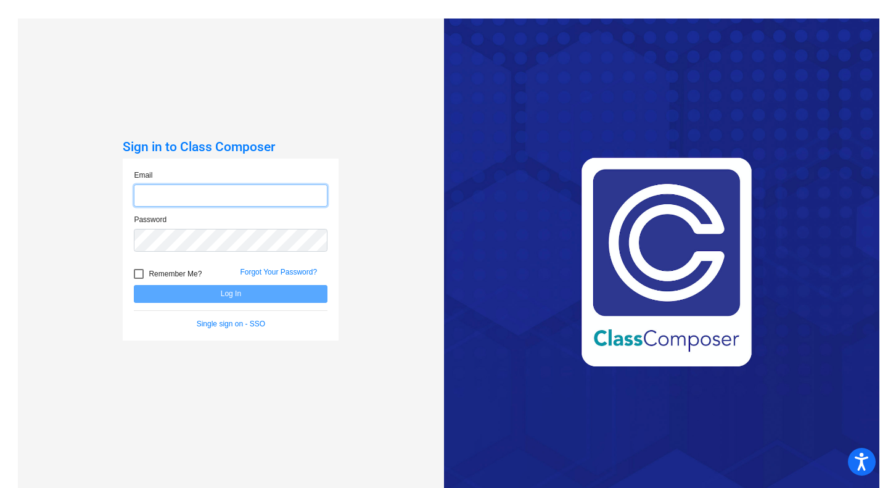
click at [154, 201] on input "email" at bounding box center [231, 195] width 194 height 23
type input "[EMAIL_ADDRESS][DOMAIN_NAME]"
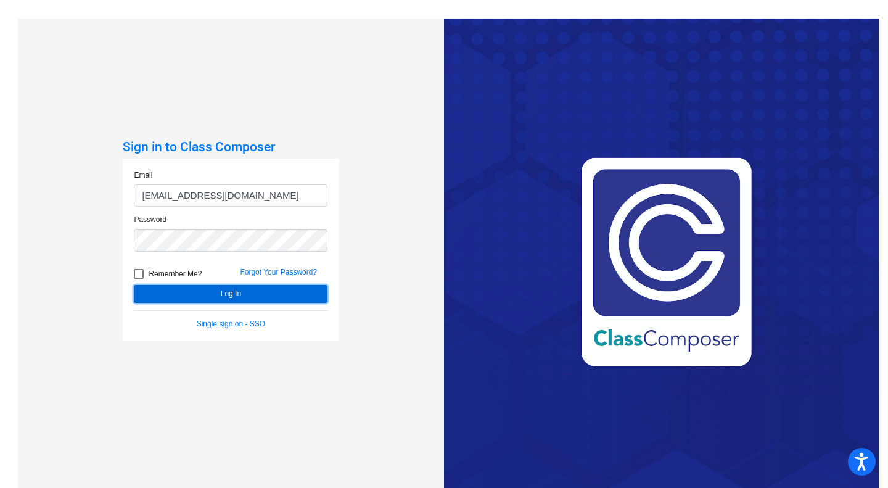
click at [248, 290] on button "Log In" at bounding box center [231, 294] width 194 height 18
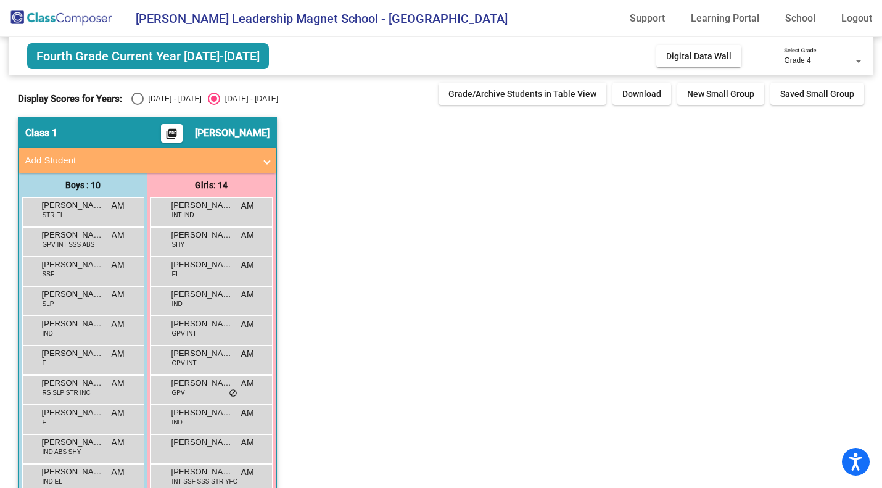
click at [81, 213] on div "[PERSON_NAME] STR EL AM lock do_not_disturb_alt" at bounding box center [82, 210] width 118 height 25
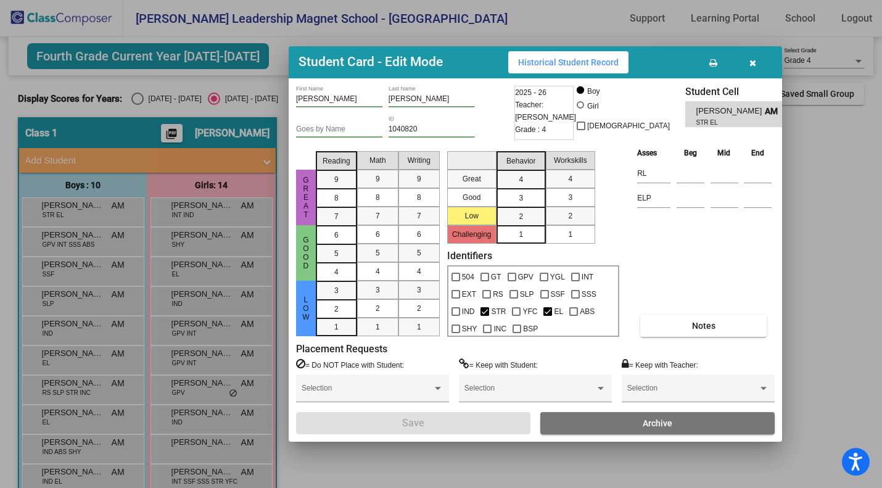
click at [108, 239] on div at bounding box center [441, 244] width 882 height 488
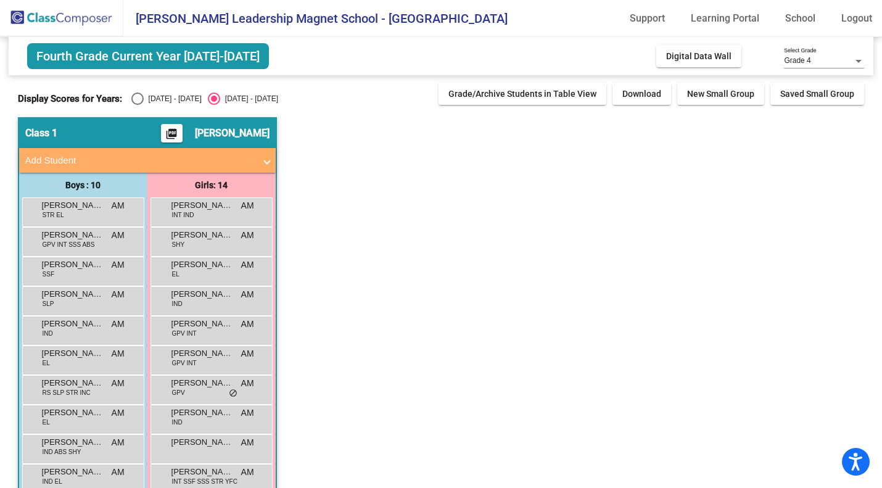
click at [77, 245] on span "GPV INT SSS ABS" at bounding box center [69, 244] width 52 height 9
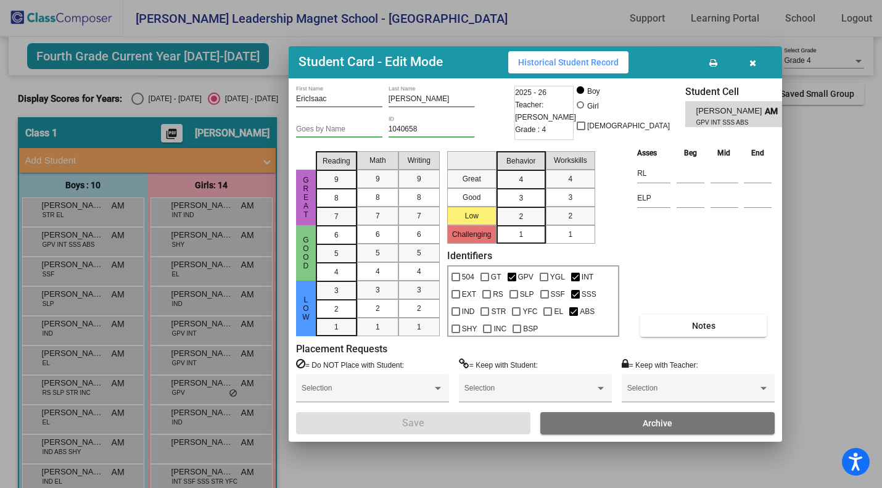
click at [750, 60] on icon "button" at bounding box center [752, 63] width 7 height 9
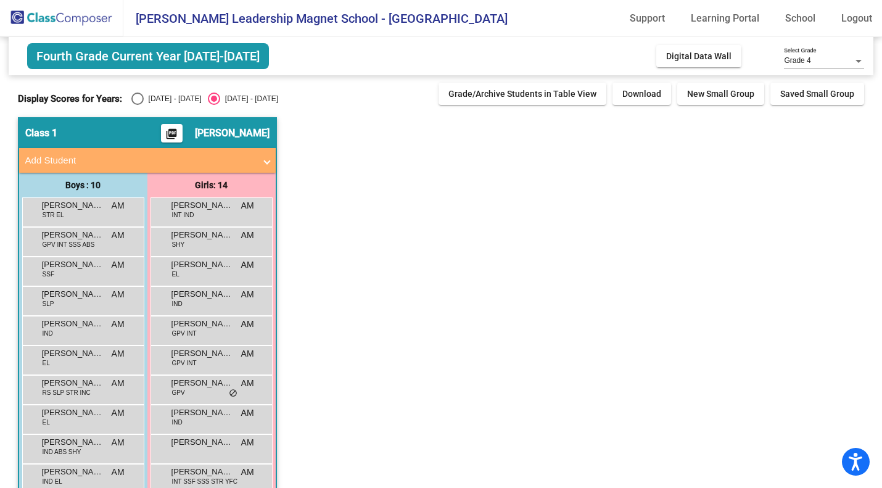
click at [85, 274] on div "[PERSON_NAME] SSF AM lock do_not_disturb_alt" at bounding box center [82, 269] width 118 height 25
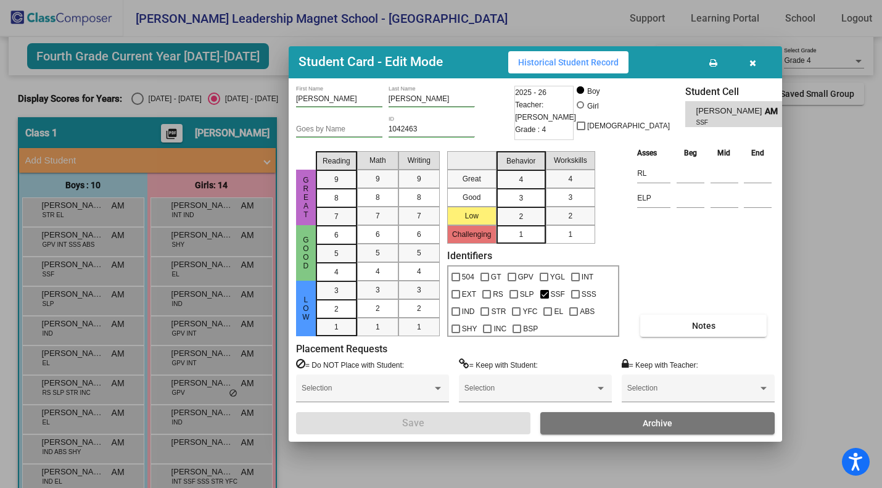
click at [751, 62] on icon "button" at bounding box center [752, 63] width 7 height 9
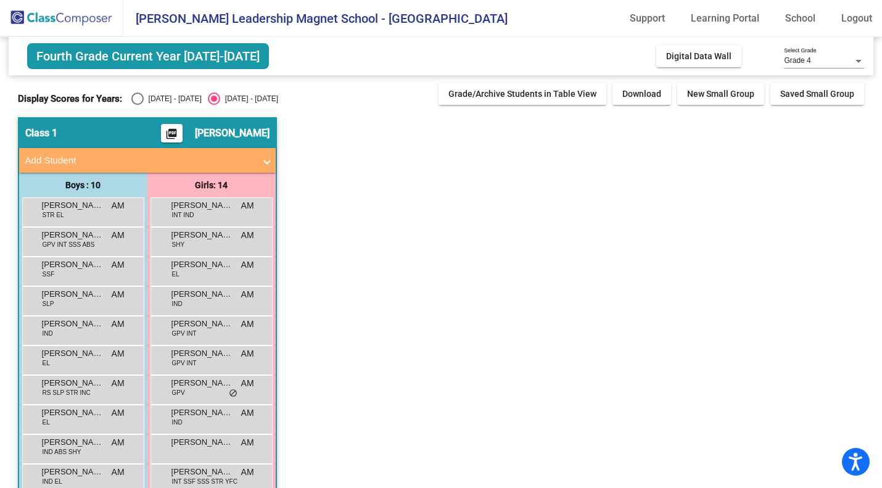
click at [54, 300] on span "[PERSON_NAME]" at bounding box center [73, 294] width 62 height 12
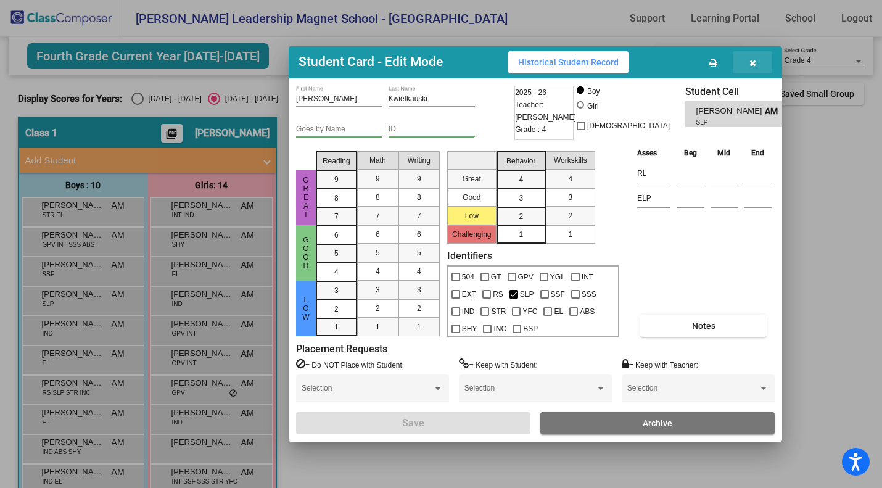
click at [755, 60] on icon "button" at bounding box center [752, 63] width 7 height 9
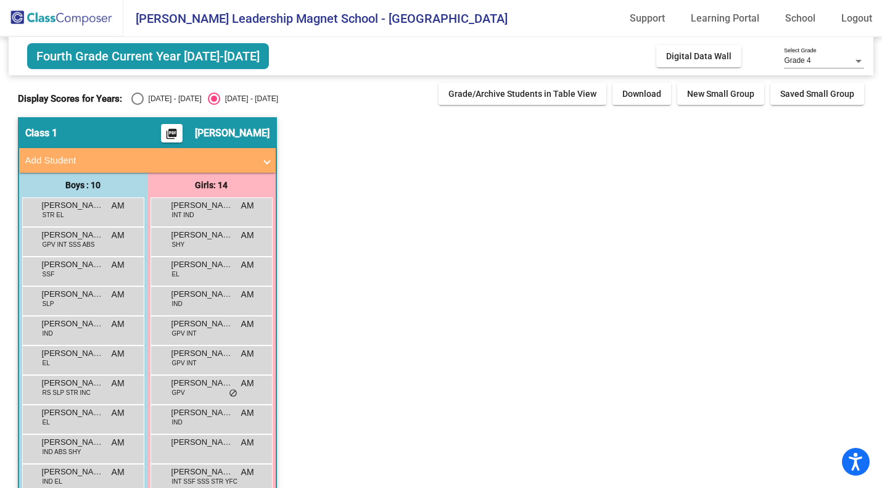
click at [75, 337] on div "[PERSON_NAME] IND AM lock do_not_disturb_alt" at bounding box center [82, 328] width 118 height 25
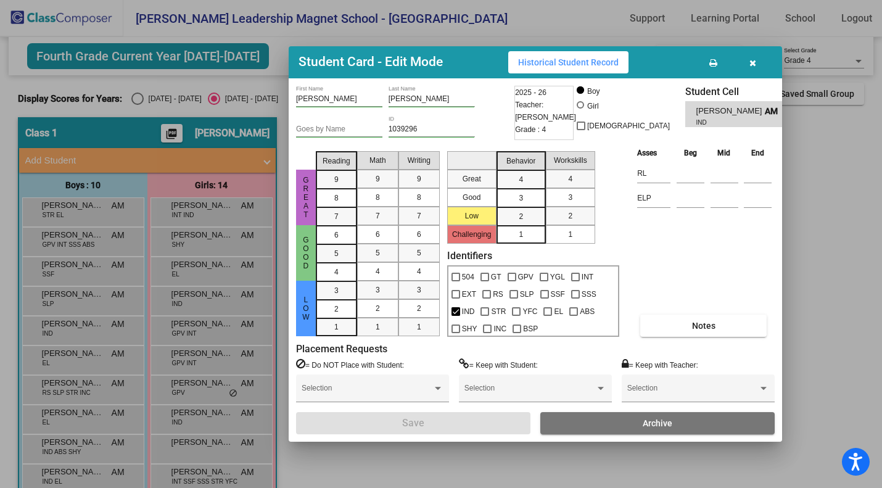
click at [84, 383] on div at bounding box center [441, 244] width 882 height 488
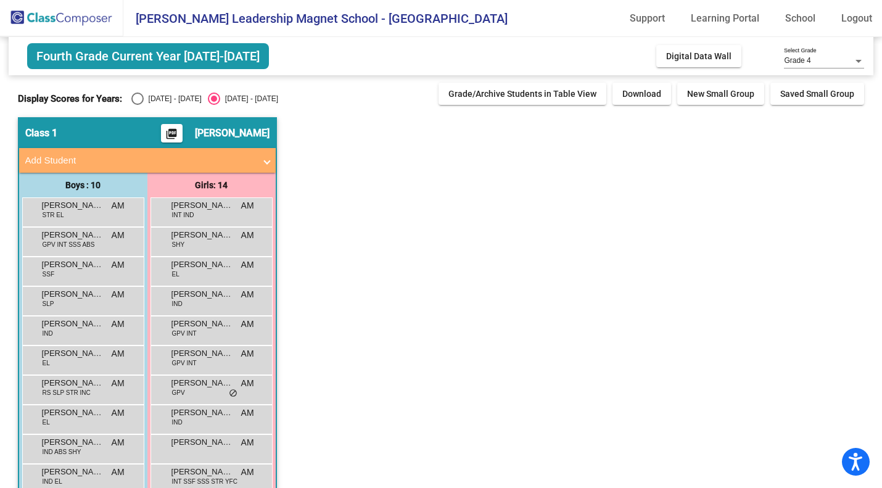
click at [78, 385] on span "[PERSON_NAME]" at bounding box center [73, 383] width 62 height 12
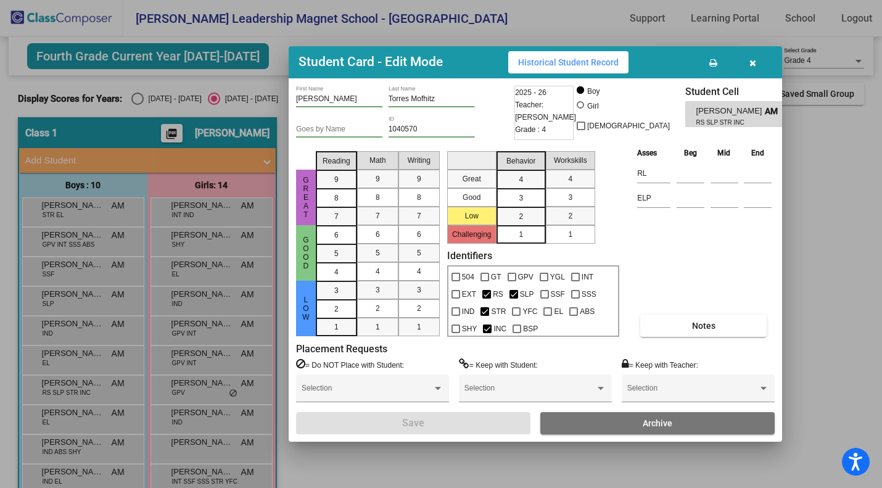
click at [70, 414] on div at bounding box center [441, 244] width 882 height 488
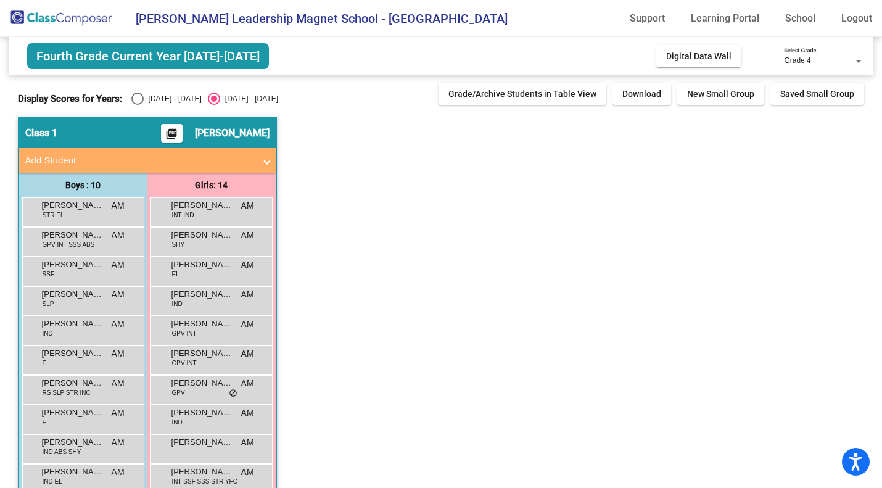
click at [80, 449] on div "[PERSON_NAME] IND ABS SHY AM lock do_not_disturb_alt" at bounding box center [82, 447] width 118 height 25
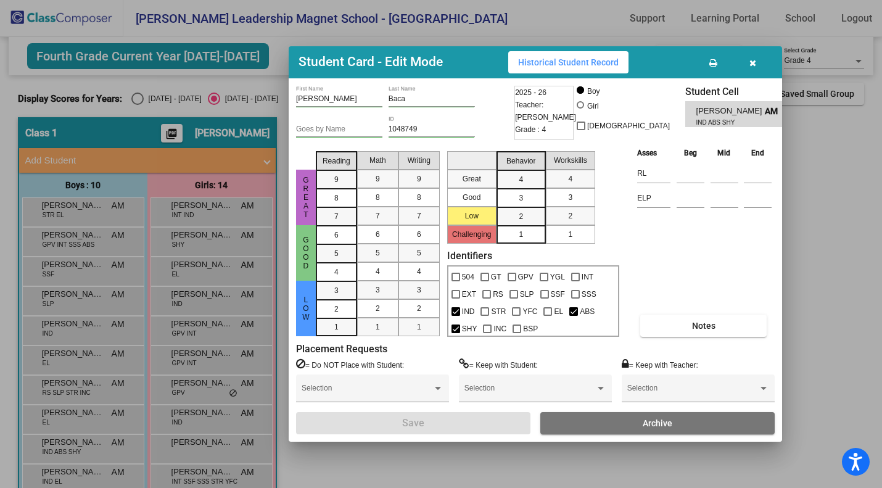
click at [80, 476] on div at bounding box center [441, 244] width 882 height 488
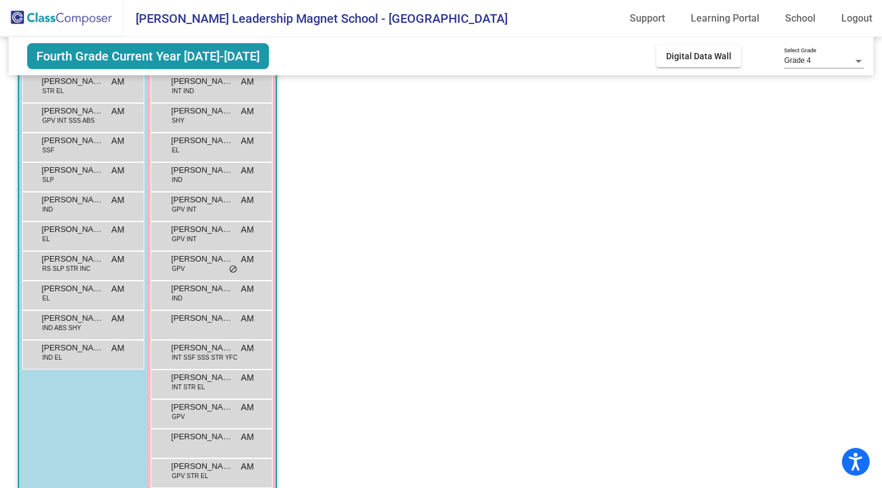
scroll to position [125, 0]
click at [99, 356] on div "[PERSON_NAME] IND EL AM lock do_not_disturb_alt" at bounding box center [82, 352] width 118 height 25
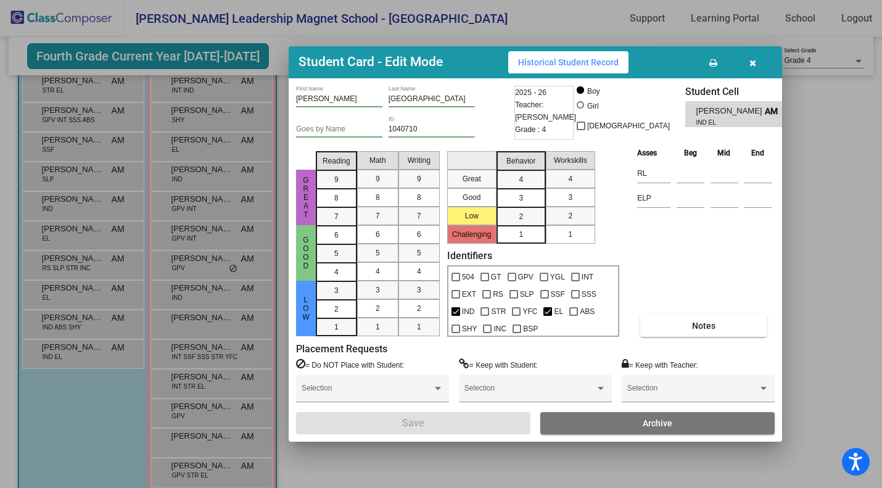
drag, startPoint x: 877, startPoint y: 158, endPoint x: 869, endPoint y: 52, distance: 106.9
click at [869, 52] on div at bounding box center [441, 244] width 882 height 488
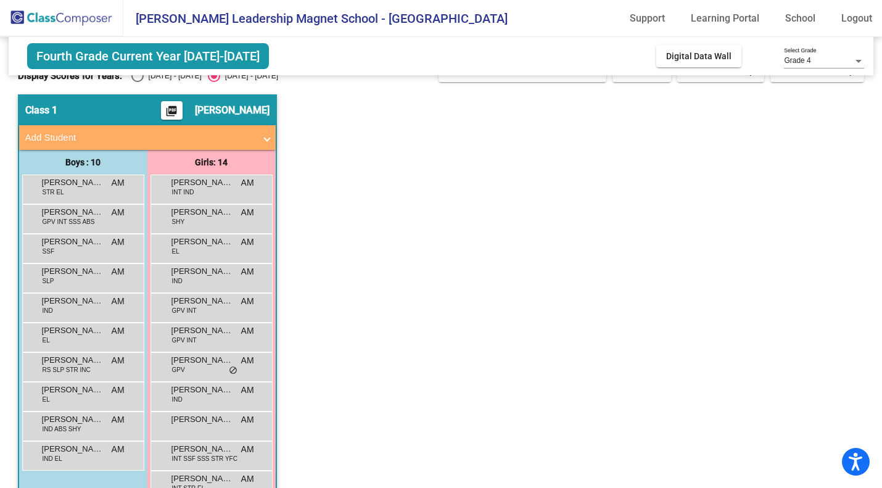
scroll to position [7, 0]
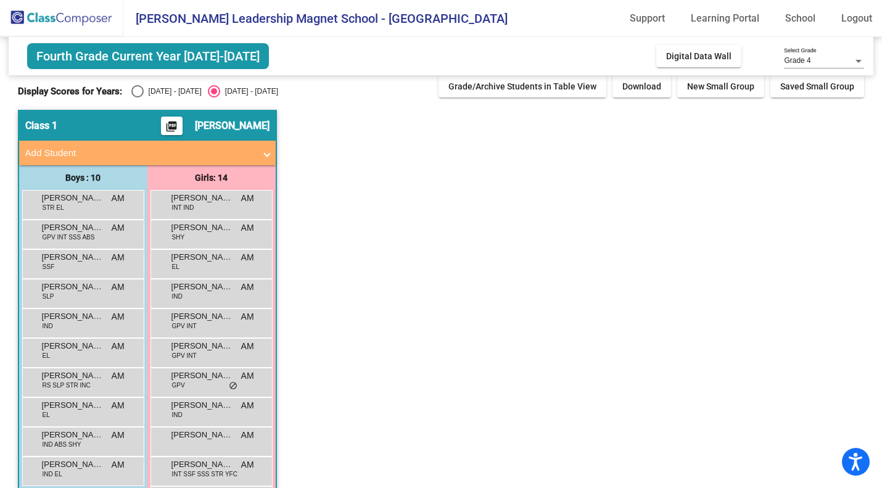
click at [223, 202] on span "[PERSON_NAME]" at bounding box center [202, 198] width 62 height 12
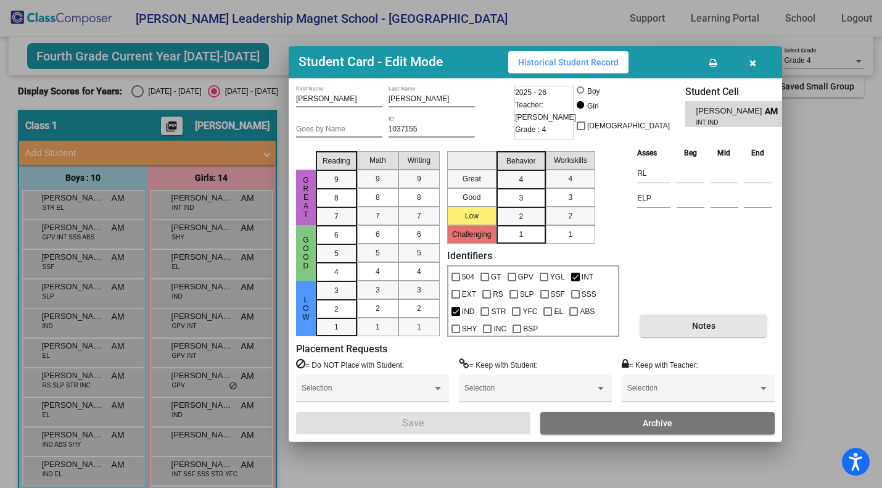
click at [714, 329] on span "Notes" at bounding box center [703, 326] width 23 height 10
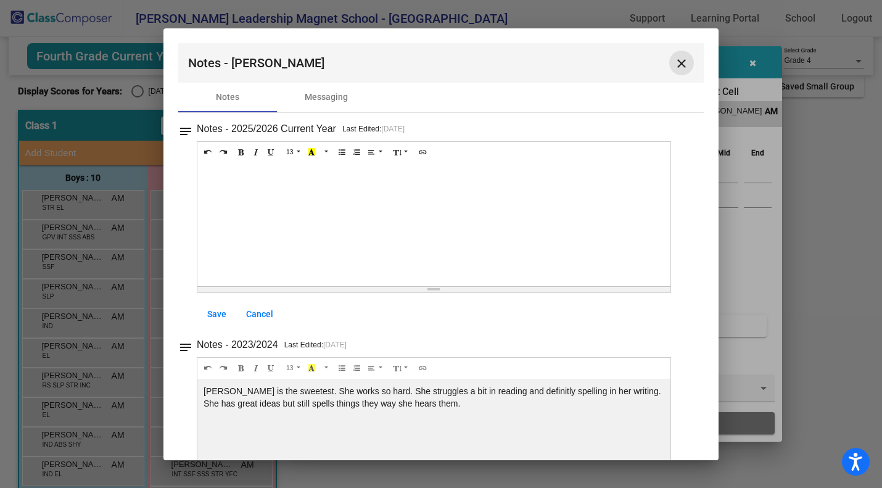
click at [676, 59] on mat-icon "close" at bounding box center [681, 63] width 15 height 15
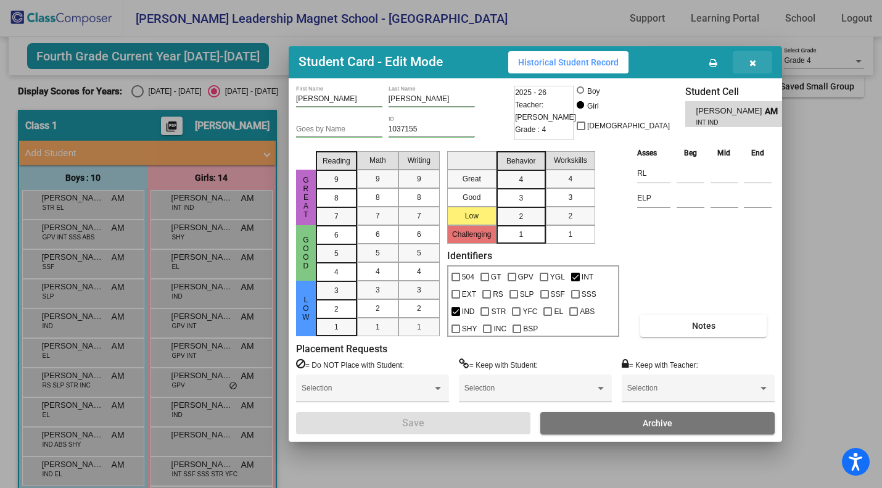
click at [754, 64] on icon "button" at bounding box center [752, 63] width 7 height 9
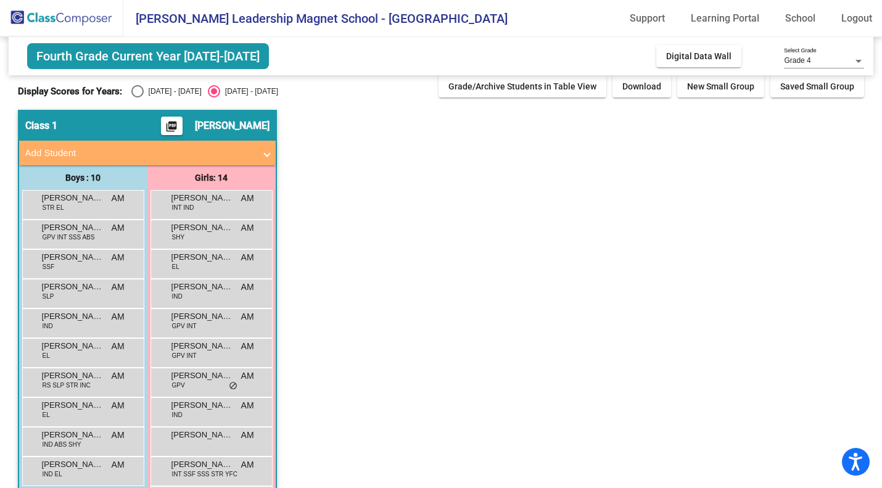
click at [210, 316] on span "[PERSON_NAME]" at bounding box center [202, 316] width 62 height 12
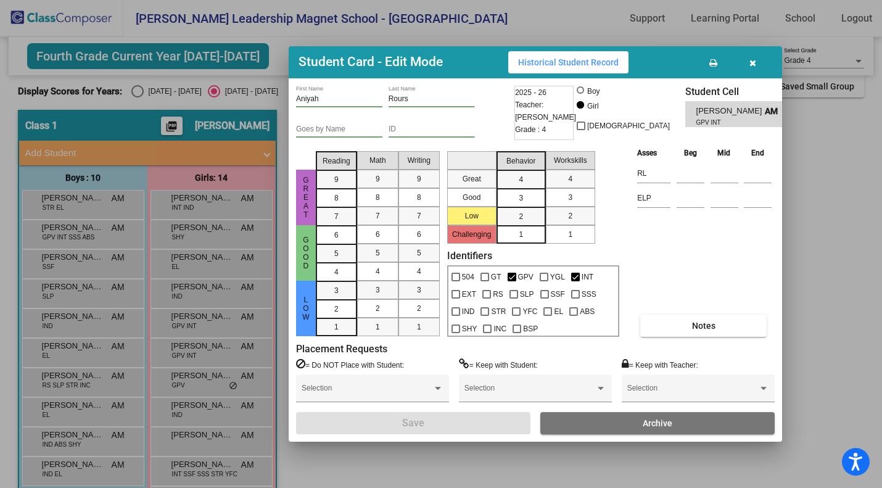
click at [218, 348] on div at bounding box center [441, 244] width 882 height 488
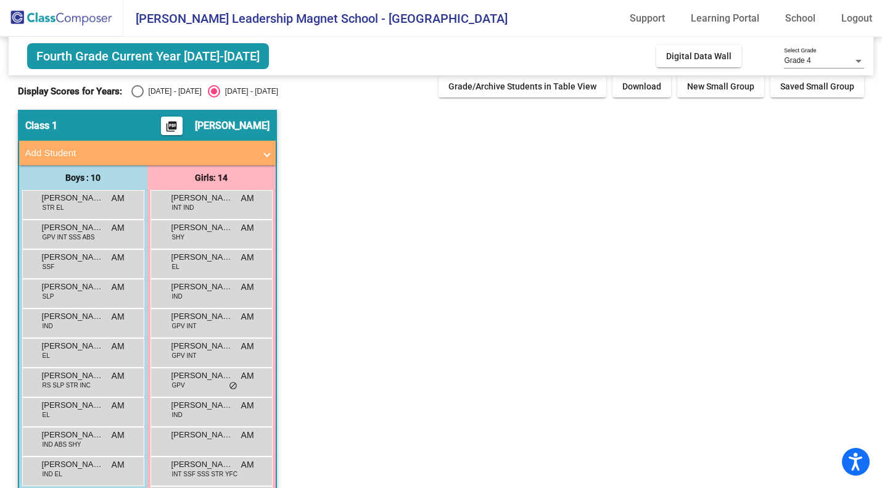
click at [186, 354] on span "GPV INT" at bounding box center [184, 355] width 25 height 9
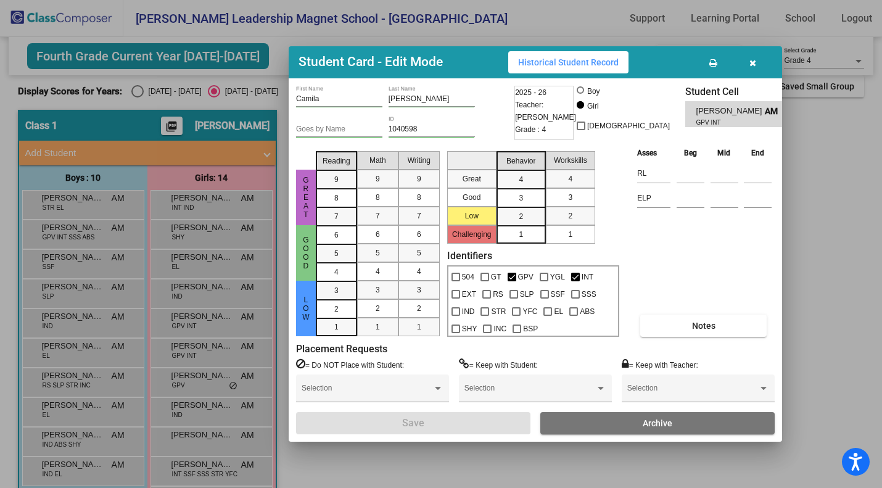
click at [203, 385] on div at bounding box center [441, 244] width 882 height 488
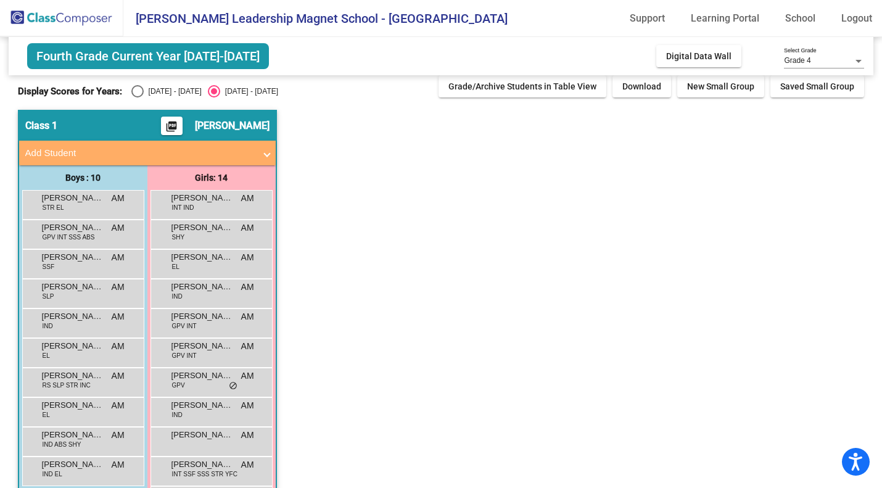
click at [203, 385] on div "[PERSON_NAME] GPV AM lock do_not_disturb_alt" at bounding box center [211, 380] width 118 height 25
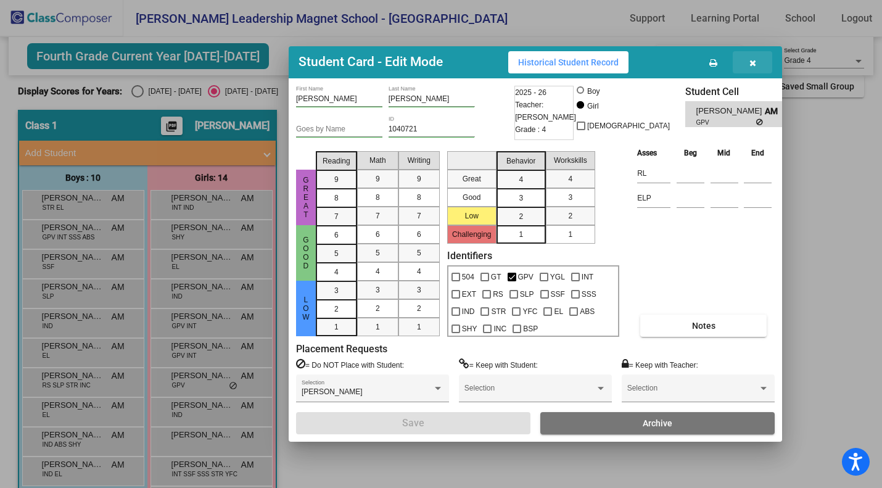
click at [755, 58] on span "button" at bounding box center [752, 62] width 7 height 10
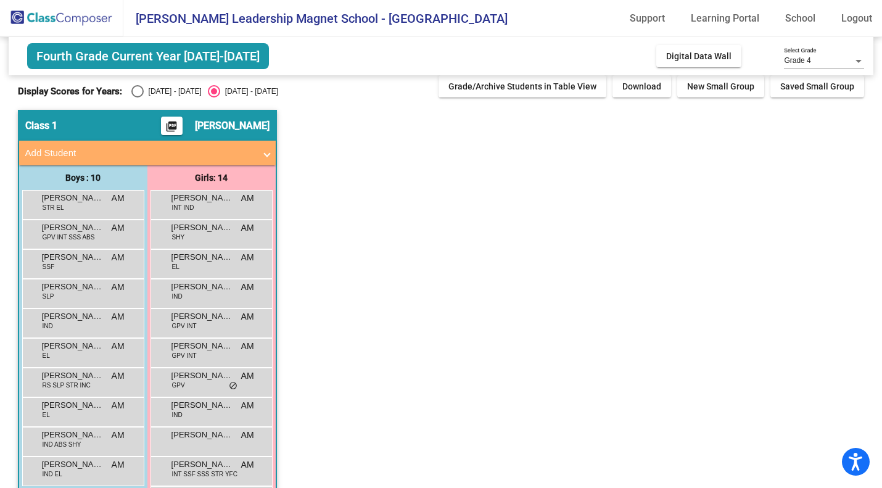
click at [223, 467] on span "[PERSON_NAME]" at bounding box center [202, 464] width 62 height 12
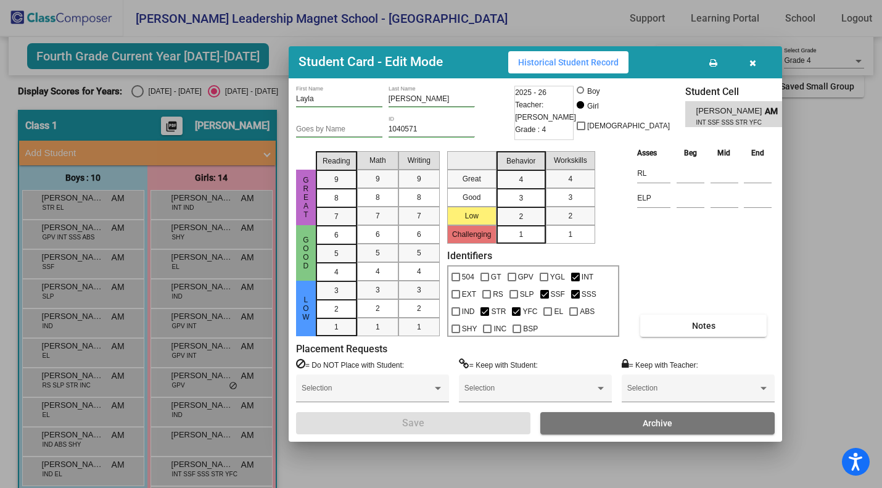
click at [672, 316] on button "Notes" at bounding box center [703, 325] width 126 height 22
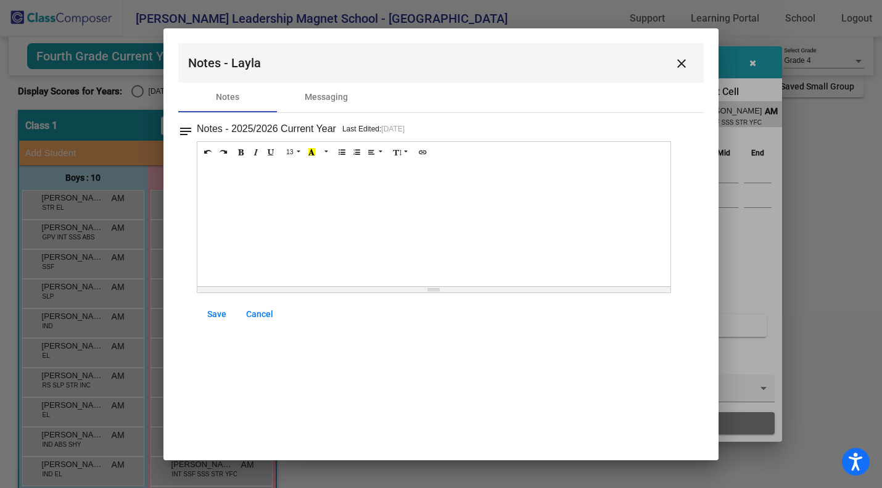
click at [679, 62] on mat-icon "close" at bounding box center [681, 63] width 15 height 15
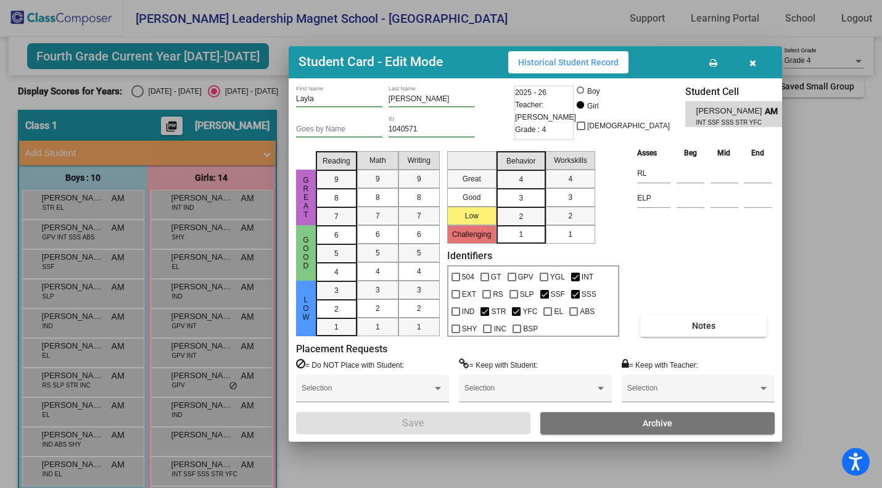
click at [752, 60] on icon "button" at bounding box center [752, 63] width 7 height 9
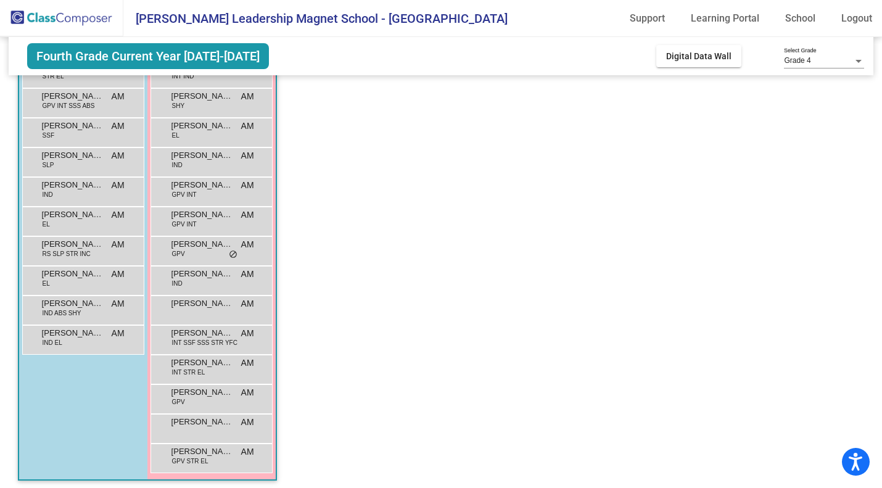
scroll to position [144, 0]
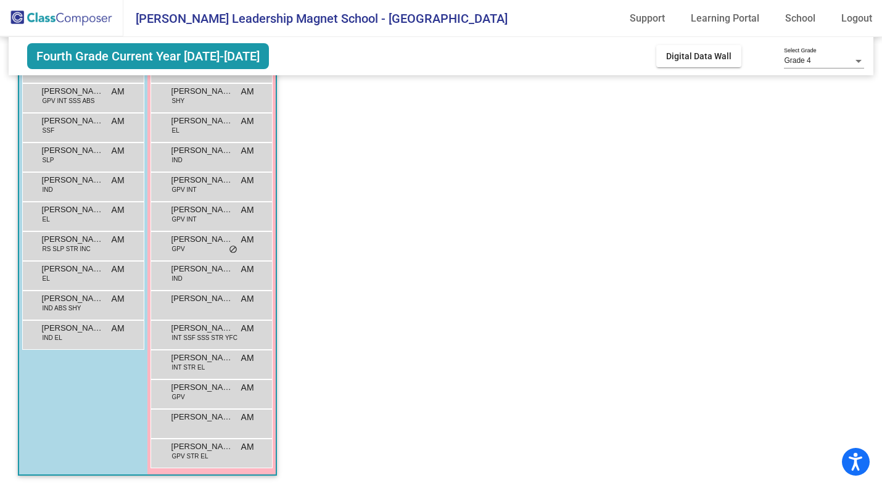
click at [213, 364] on div "[PERSON_NAME] INT STR EL AM lock do_not_disturb_alt" at bounding box center [211, 362] width 118 height 25
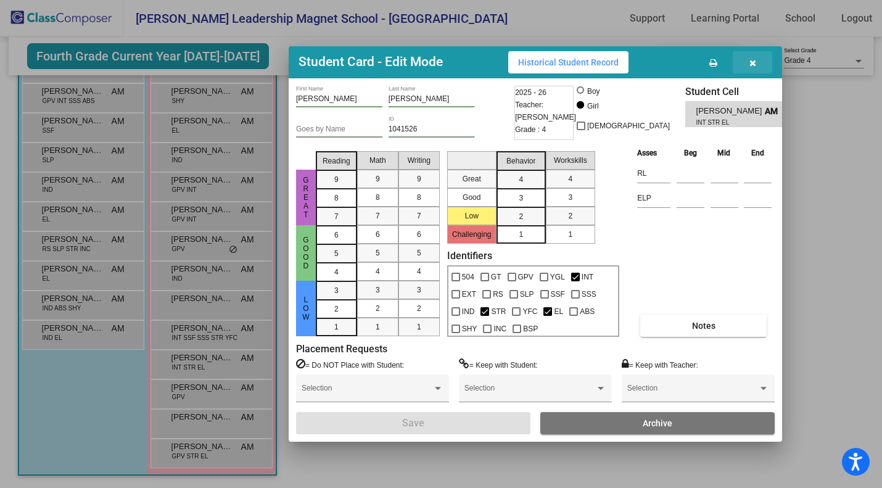
click at [750, 60] on icon "button" at bounding box center [752, 63] width 7 height 9
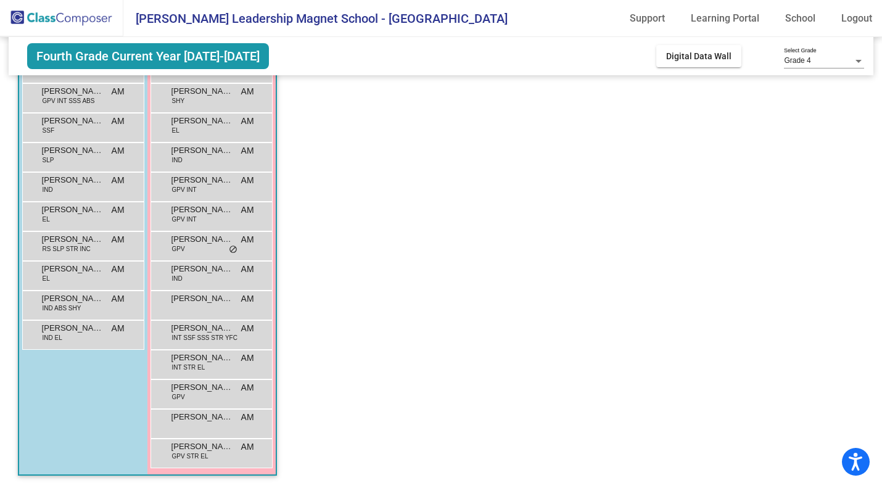
click at [218, 425] on div "[PERSON_NAME] AM lock do_not_disturb_alt" at bounding box center [211, 421] width 118 height 25
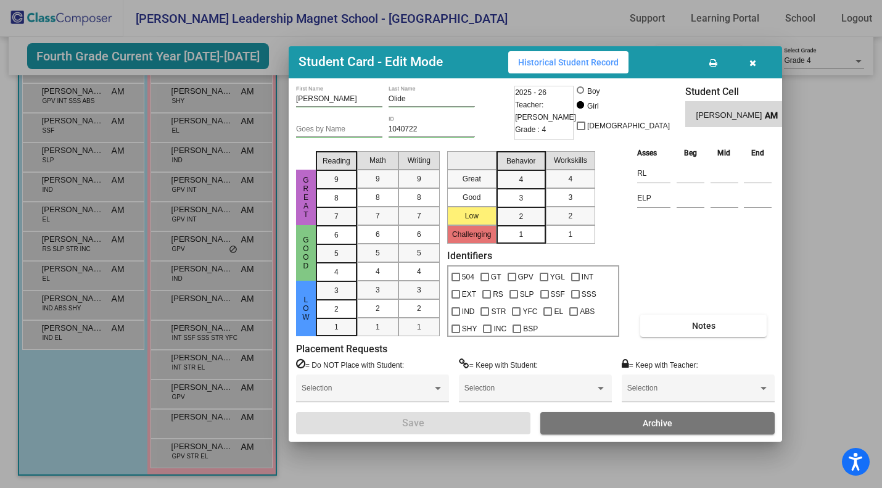
click at [672, 329] on button "Notes" at bounding box center [703, 325] width 126 height 22
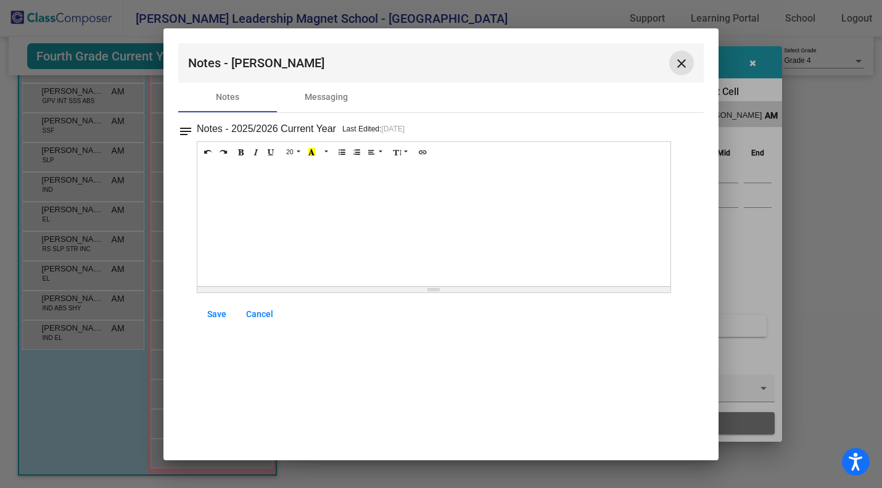
click at [680, 66] on mat-icon "close" at bounding box center [681, 63] width 15 height 15
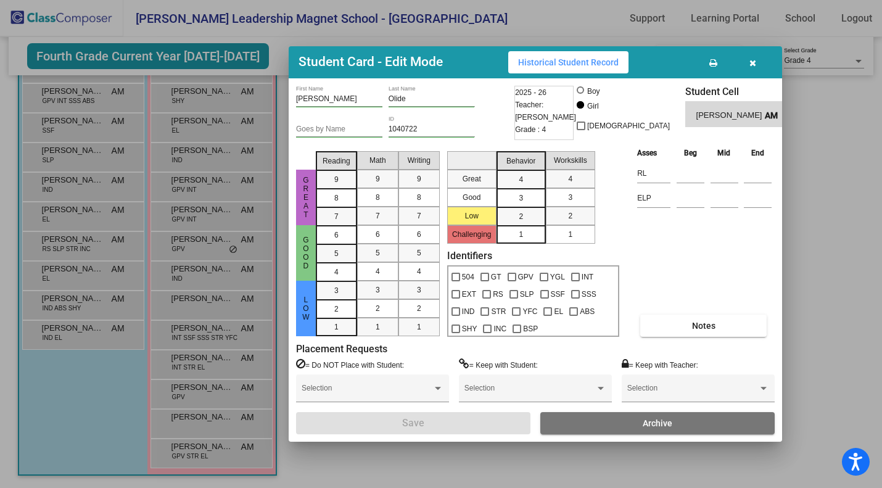
click at [200, 451] on div at bounding box center [441, 244] width 882 height 488
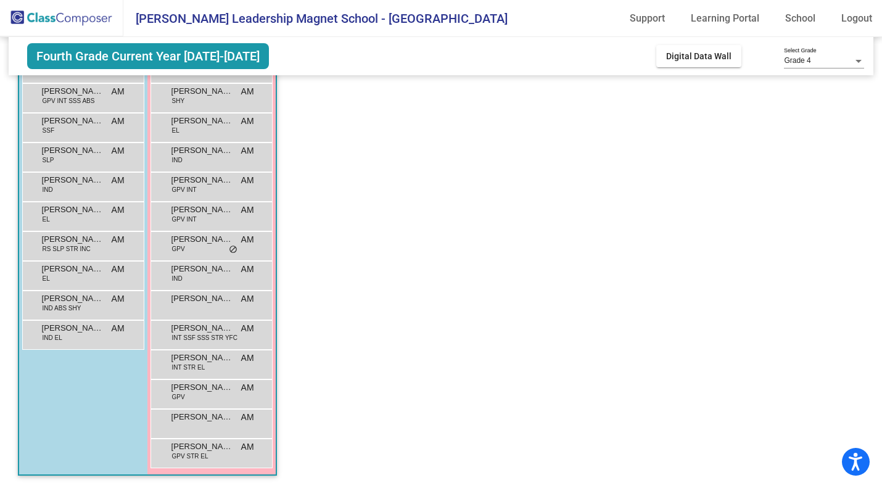
click at [200, 450] on span "[PERSON_NAME]" at bounding box center [202, 446] width 62 height 12
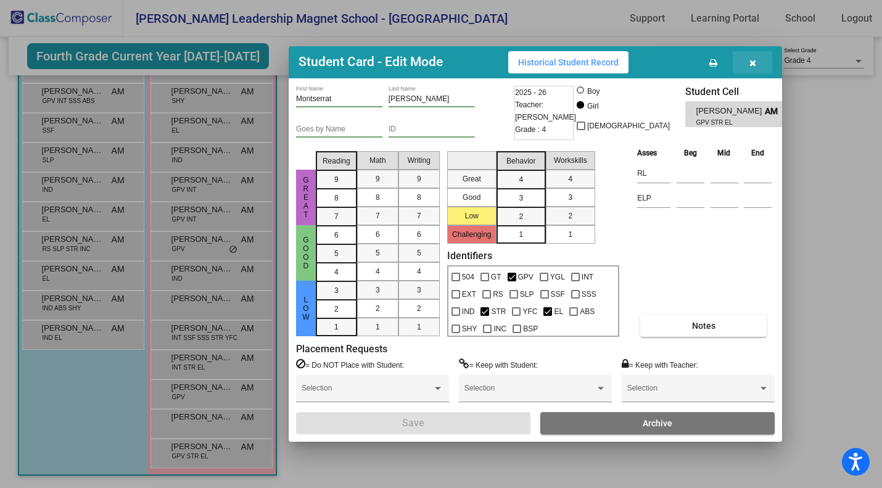
click at [751, 67] on icon "button" at bounding box center [752, 63] width 7 height 9
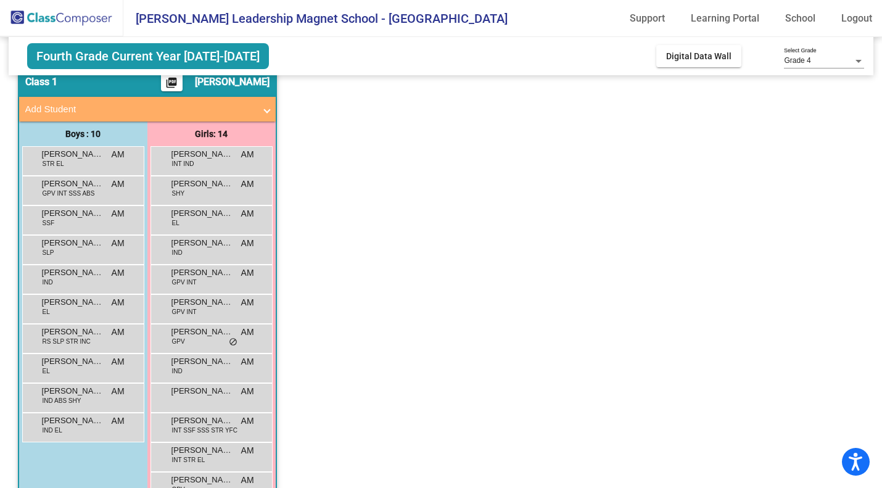
scroll to position [36, 0]
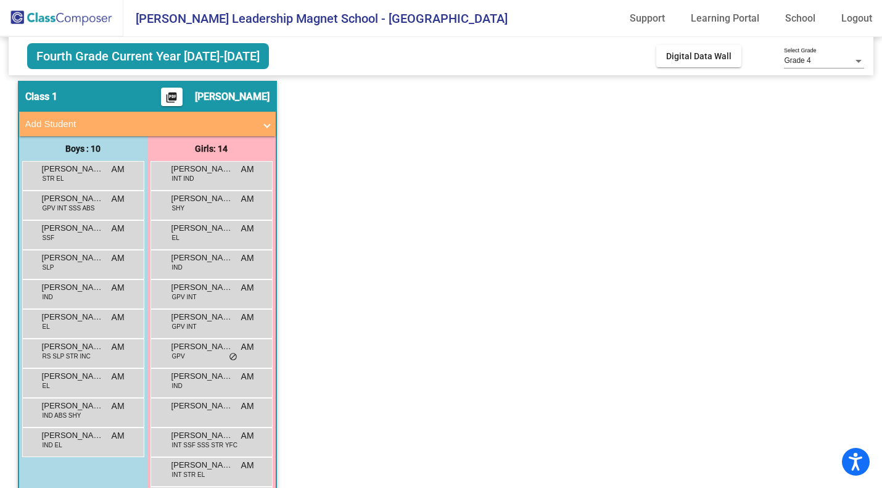
click at [6, 250] on mat-sidenav-content "Grade 4 Select Grade Fourth Grade Current Year [DATE]-[DATE] Add, Move, or Reta…" at bounding box center [441, 262] width 882 height 451
click at [0, 280] on mat-sidenav-content "Grade 4 Select Grade Fourth Grade Current Year [DATE]-[DATE] Add, Move, or Reta…" at bounding box center [441, 262] width 882 height 451
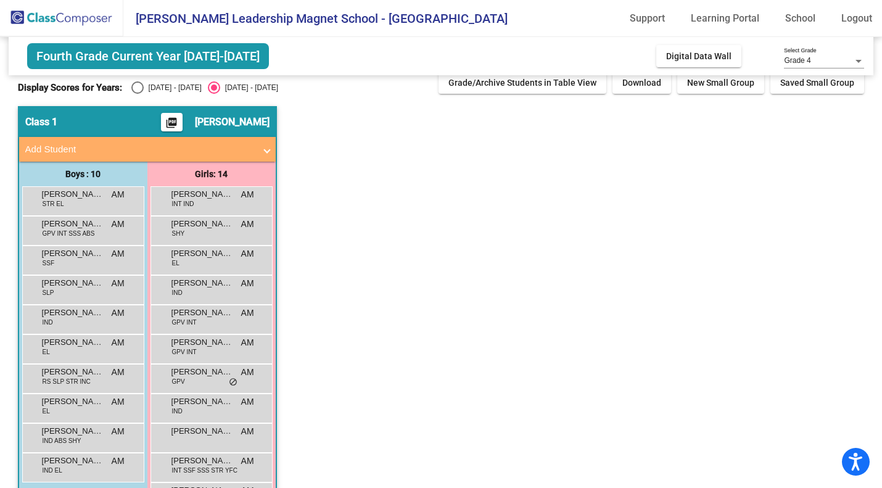
scroll to position [0, 0]
